Goal: Task Accomplishment & Management: Complete application form

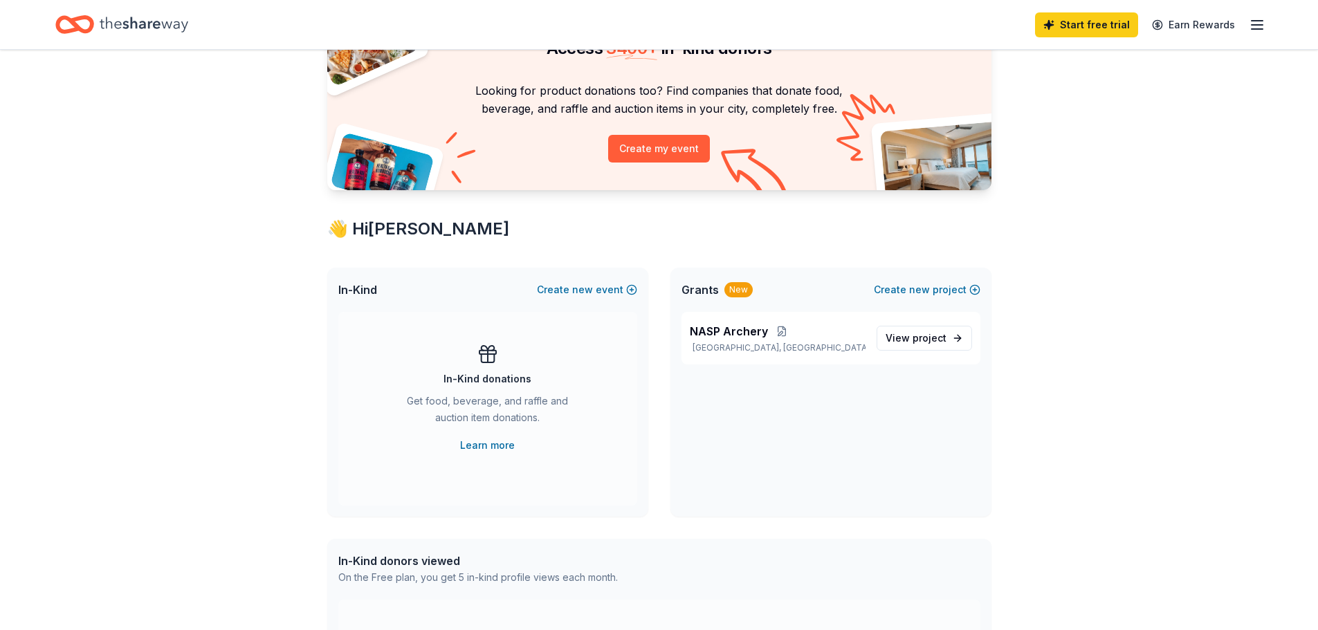
scroll to position [69, 0]
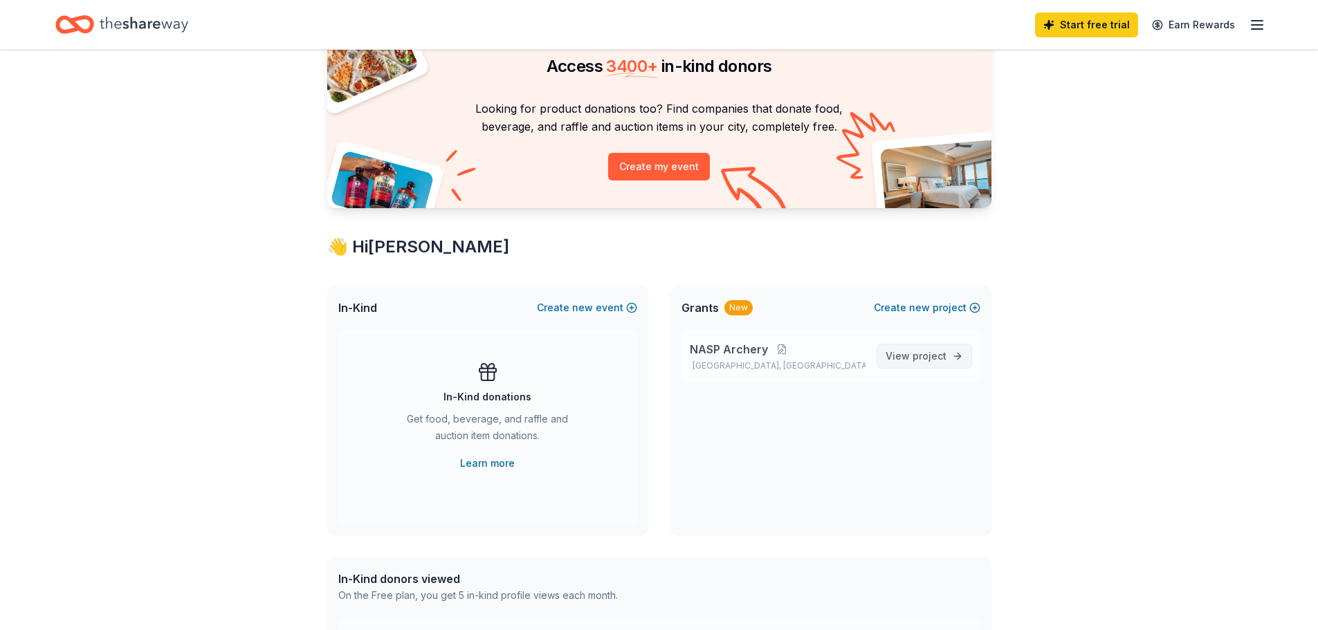
click at [948, 356] on link "View project" at bounding box center [924, 356] width 95 height 25
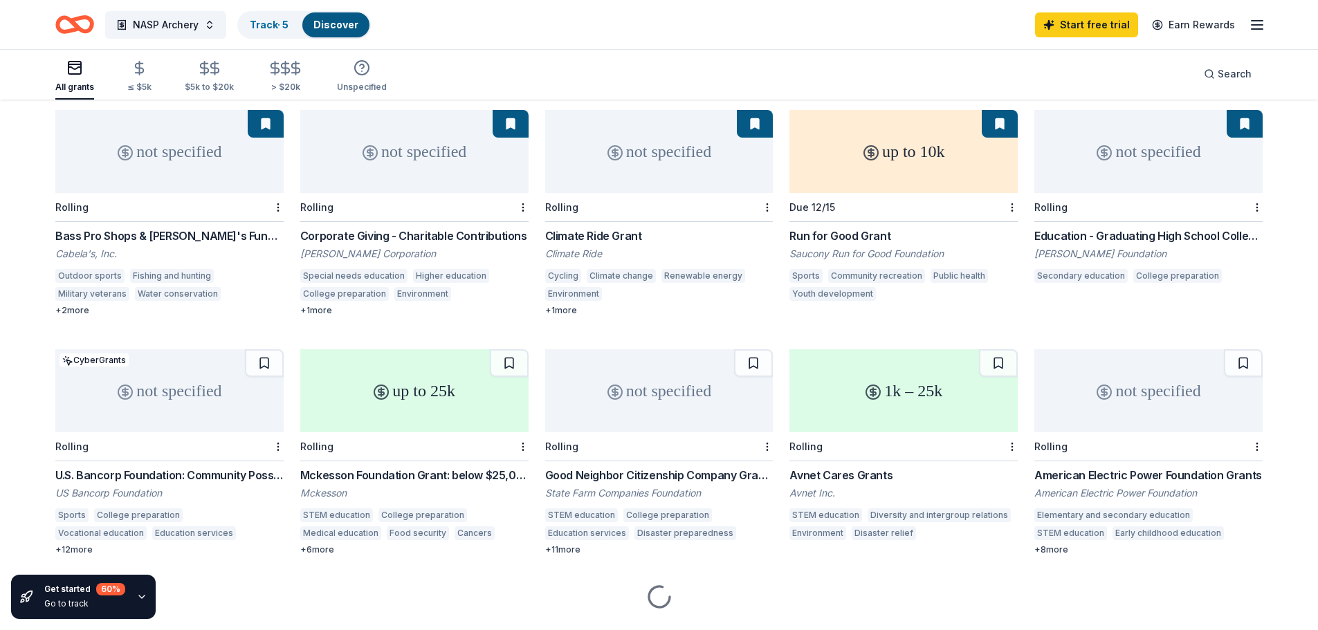
scroll to position [157, 0]
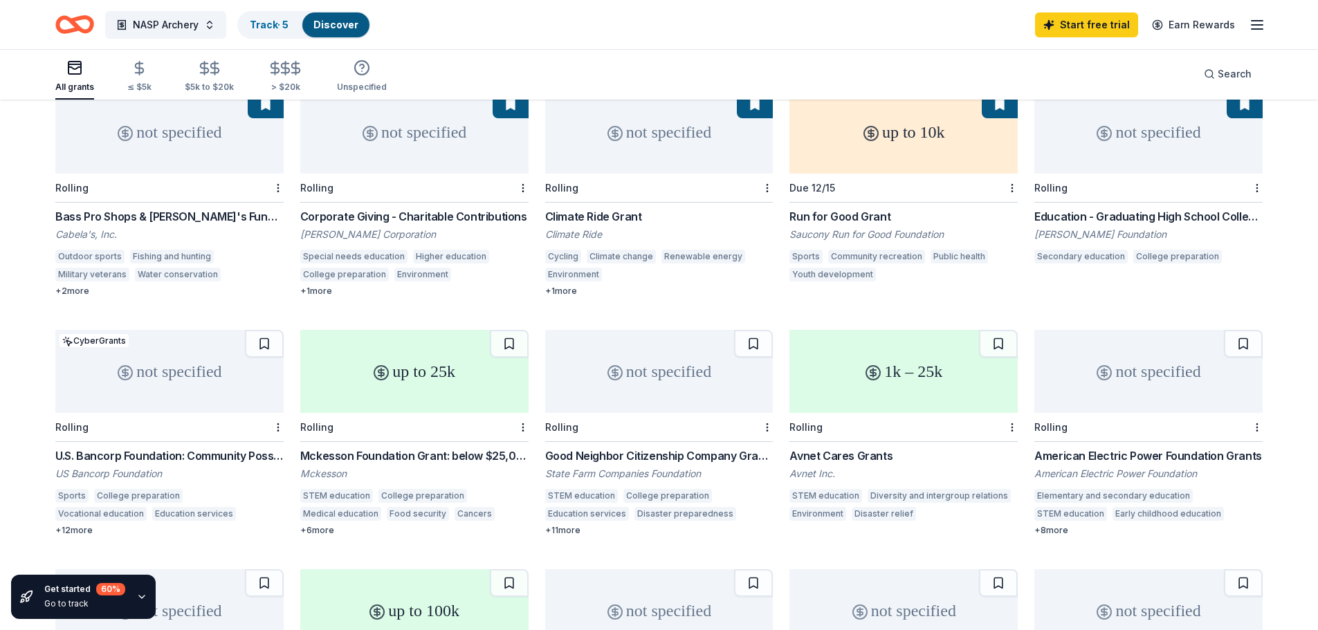
click at [167, 208] on div "Bass Pro Shops & [PERSON_NAME]'s Funding" at bounding box center [169, 216] width 228 height 17
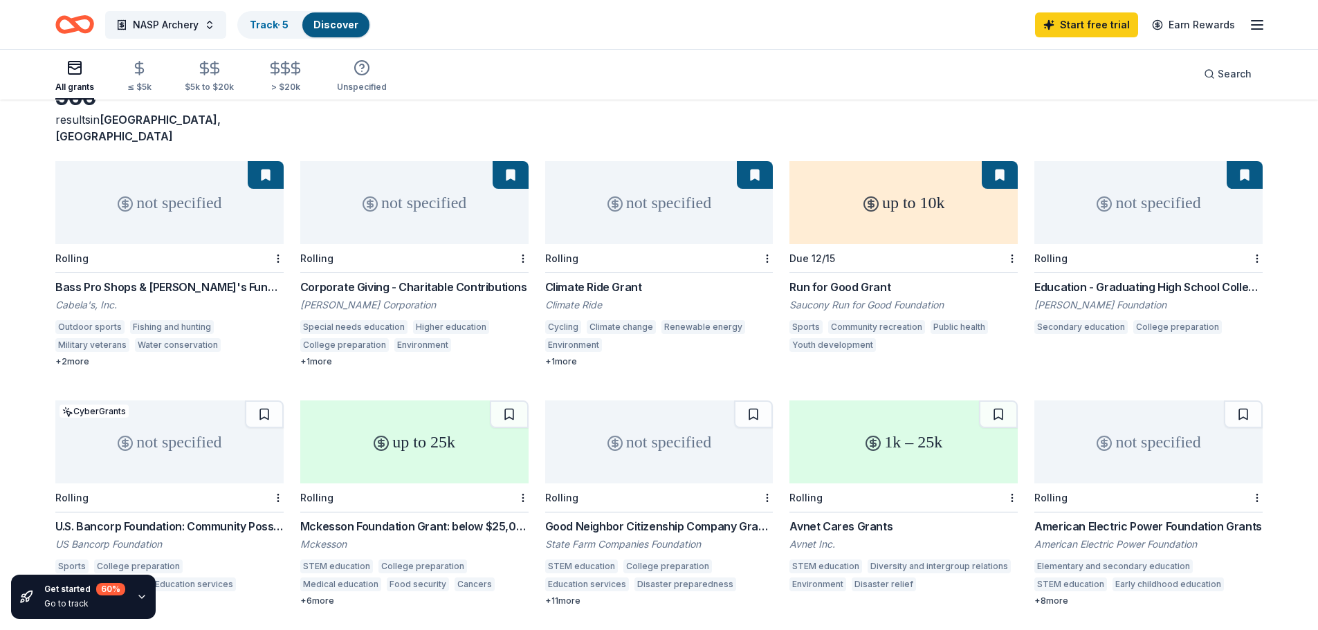
scroll to position [0, 0]
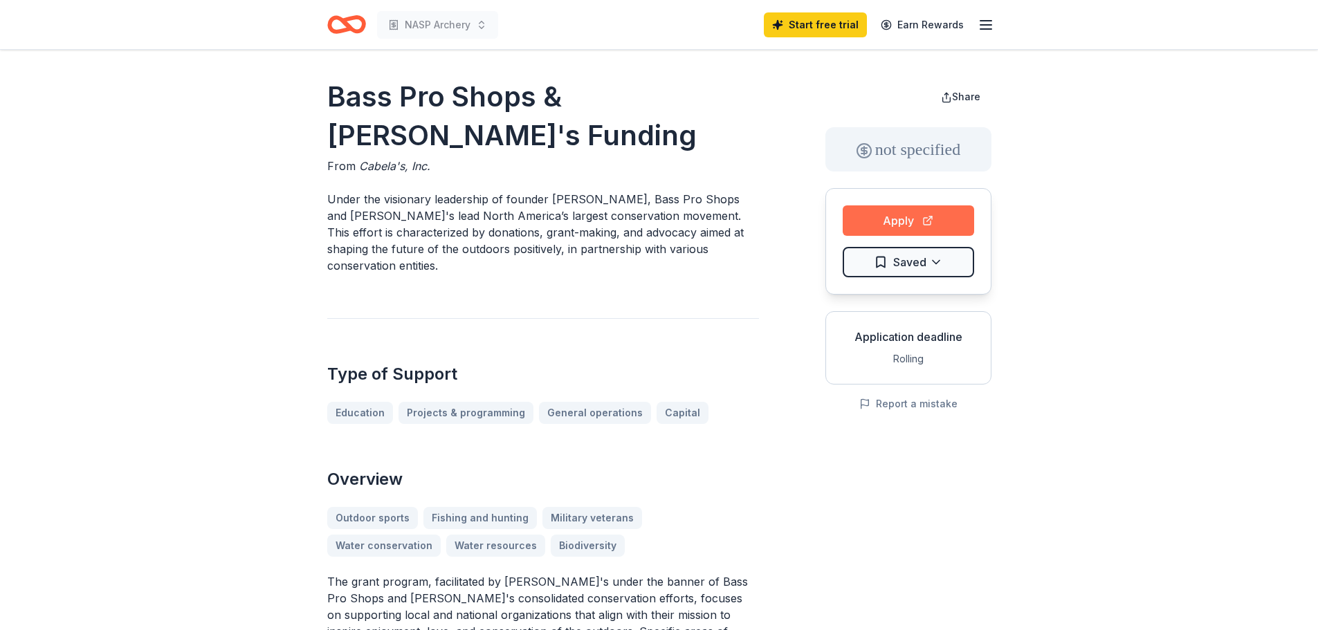
click at [904, 218] on button "Apply" at bounding box center [908, 220] width 131 height 30
click at [874, 211] on button "Apply" at bounding box center [908, 220] width 131 height 30
click at [895, 222] on button "Apply" at bounding box center [908, 220] width 131 height 30
